Goal: Navigation & Orientation: Find specific page/section

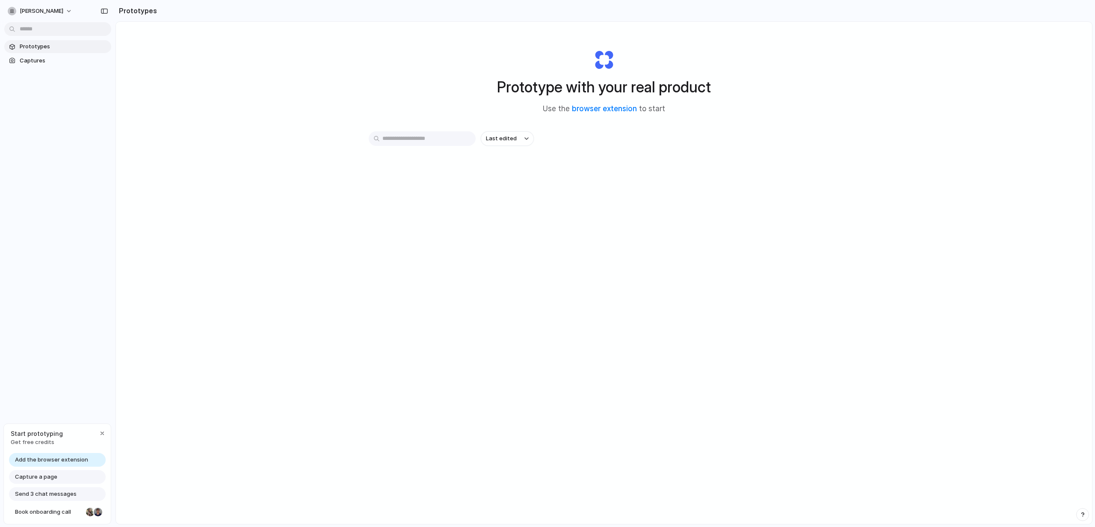
click at [290, 106] on div "Prototype with your real product Use the browser extension to start Last edited" at bounding box center [604, 295] width 976 height 547
click at [65, 57] on span "Captures" at bounding box center [64, 60] width 88 height 9
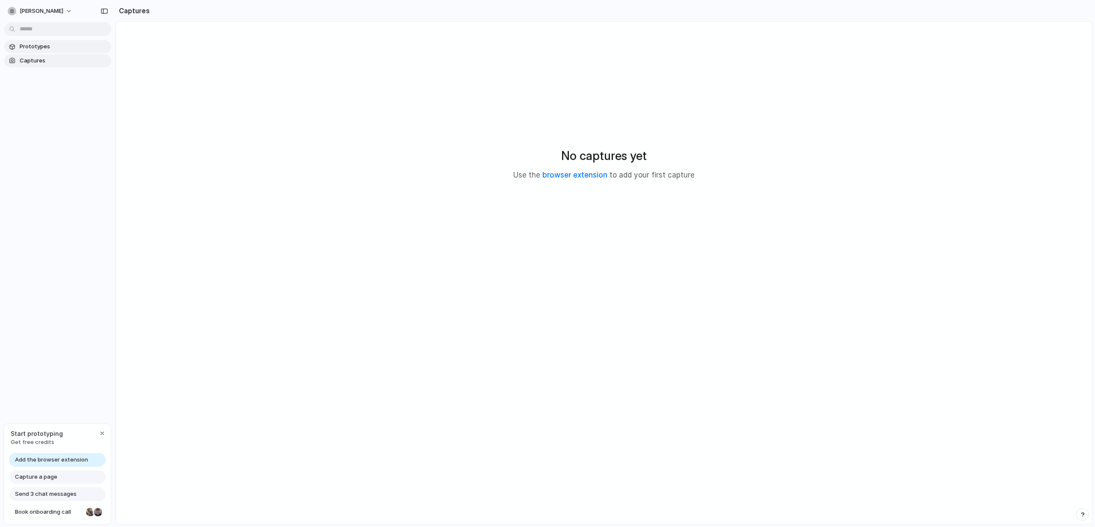
click at [55, 44] on span "Prototypes" at bounding box center [64, 46] width 88 height 9
